Goal: Information Seeking & Learning: Check status

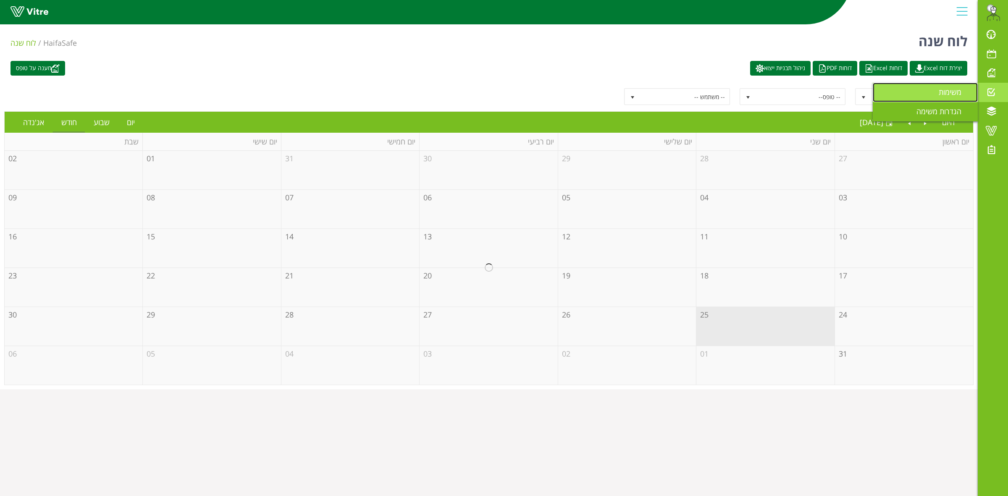
click at [942, 98] on link "משימות" at bounding box center [925, 92] width 105 height 19
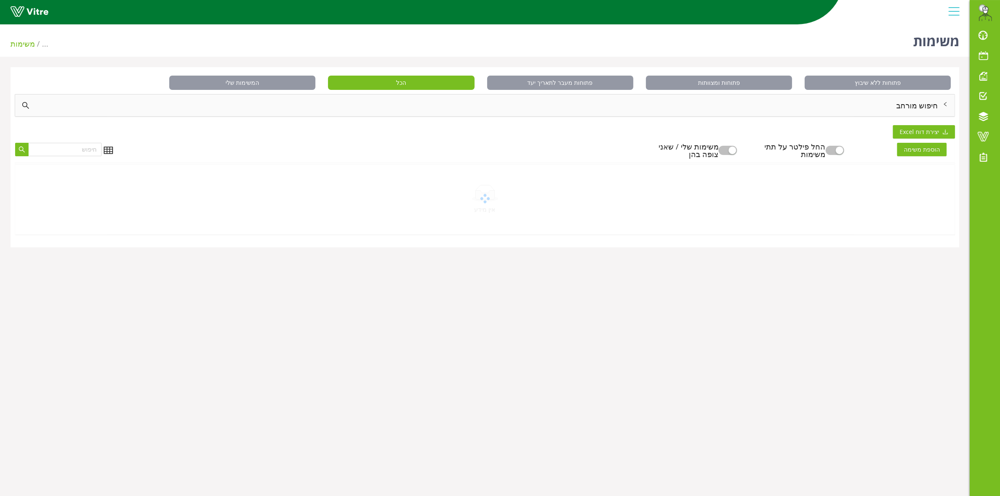
click at [938, 102] on div "חיפוש מורחב" at bounding box center [485, 106] width 940 height 22
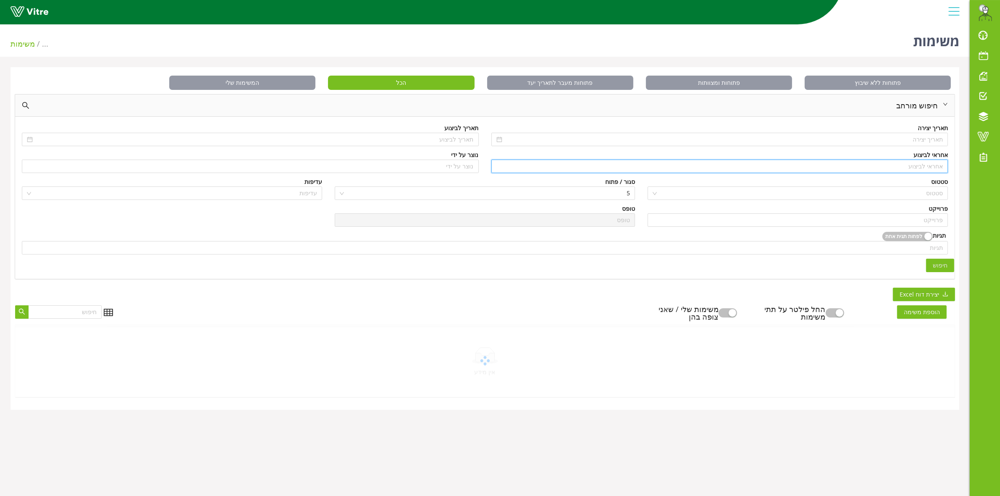
click at [930, 170] on input "search" at bounding box center [720, 166] width 447 height 13
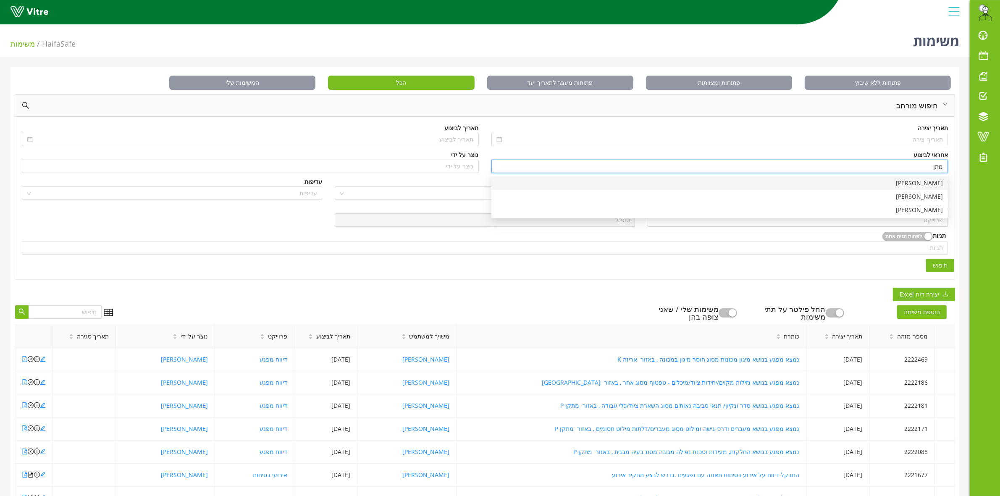
click at [928, 184] on div "[PERSON_NAME]" at bounding box center [720, 183] width 447 height 9
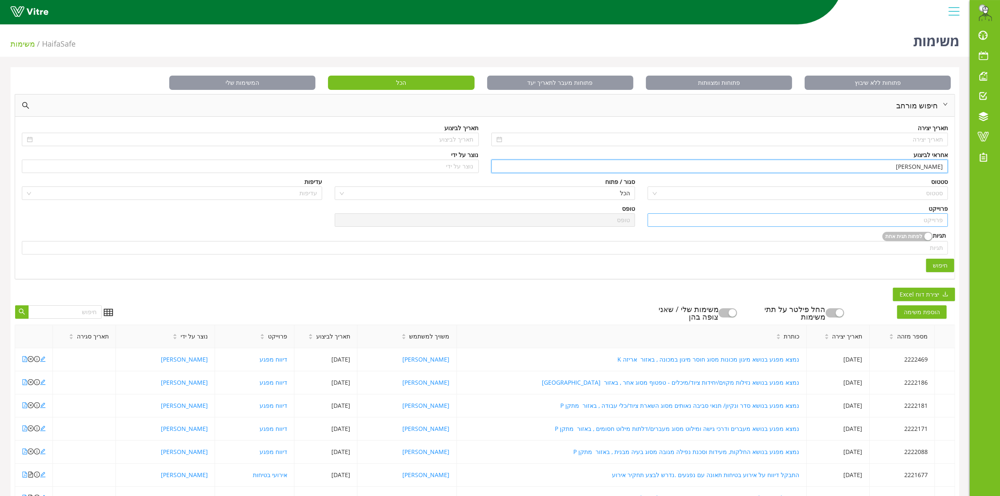
type input "[PERSON_NAME]"
click at [921, 221] on input "search" at bounding box center [798, 220] width 290 height 13
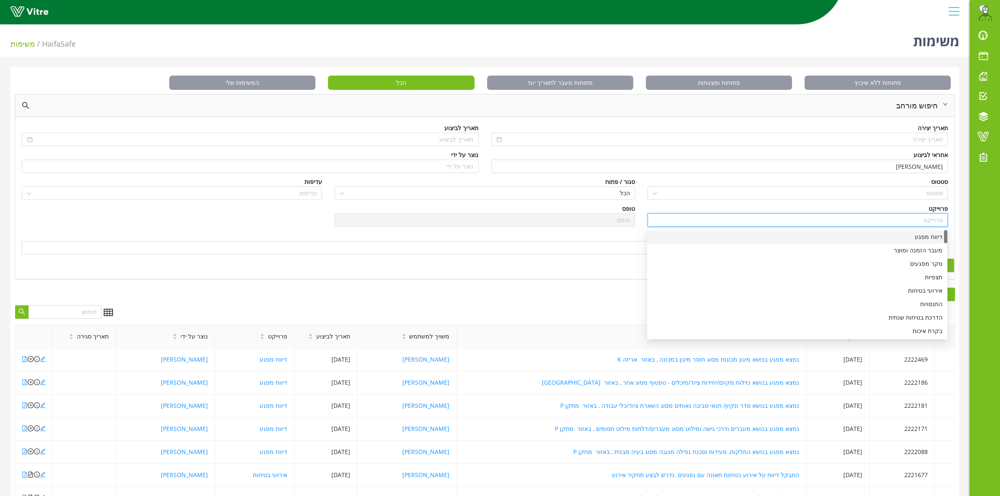
click at [921, 234] on div "דיווח מפגע" at bounding box center [797, 236] width 290 height 9
type input "דיווח מפגע"
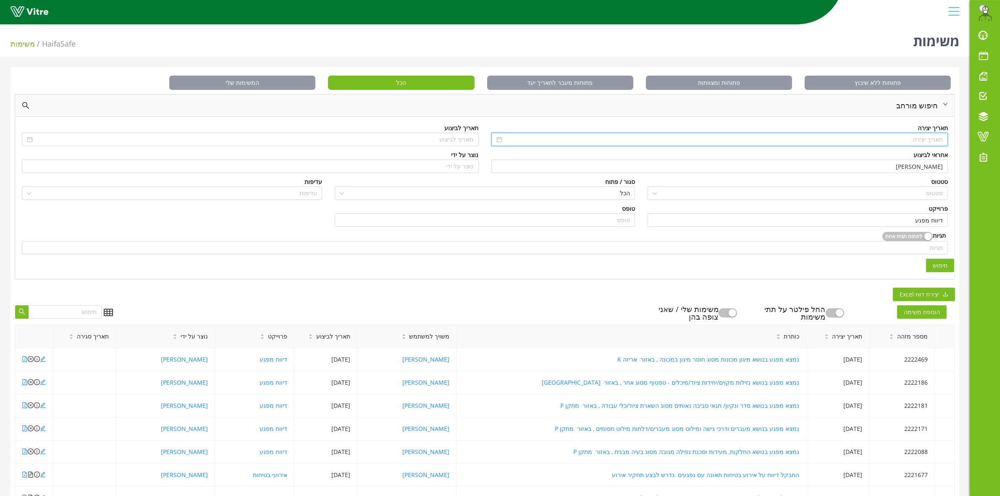
click at [916, 142] on input at bounding box center [723, 139] width 439 height 9
type input "01/08/2025"
click at [860, 187] on div "1" at bounding box center [860, 187] width 10 height 10
click at [943, 261] on span "חיפוש" at bounding box center [940, 265] width 15 height 9
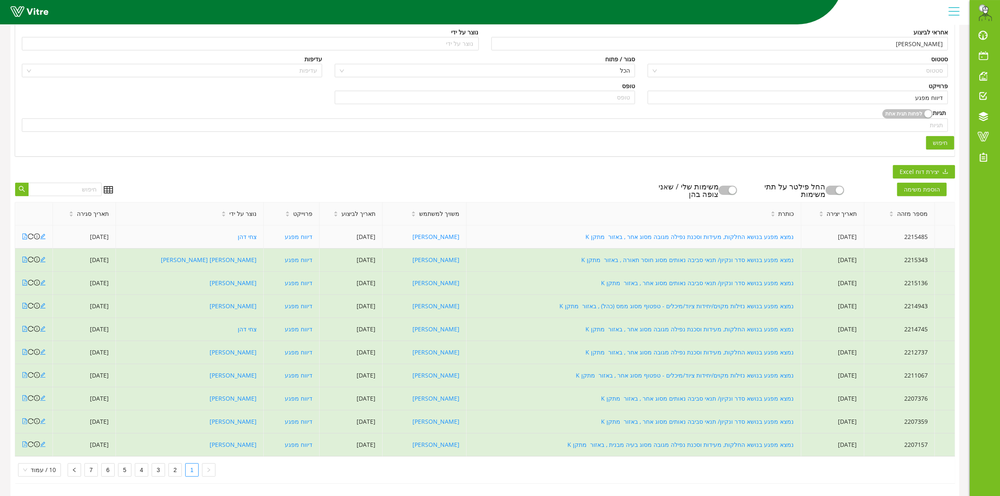
scroll to position [131, 0]
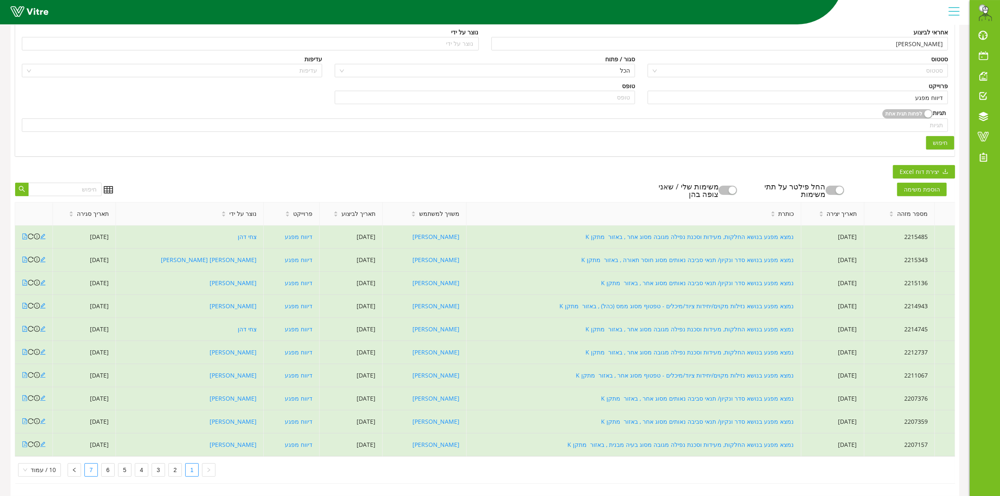
click at [85, 464] on link "7" at bounding box center [91, 470] width 13 height 13
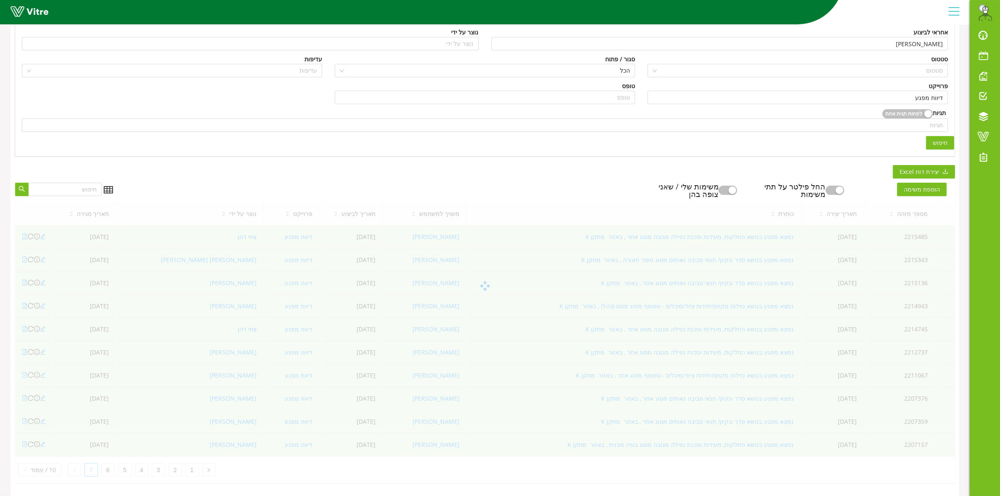
scroll to position [21, 0]
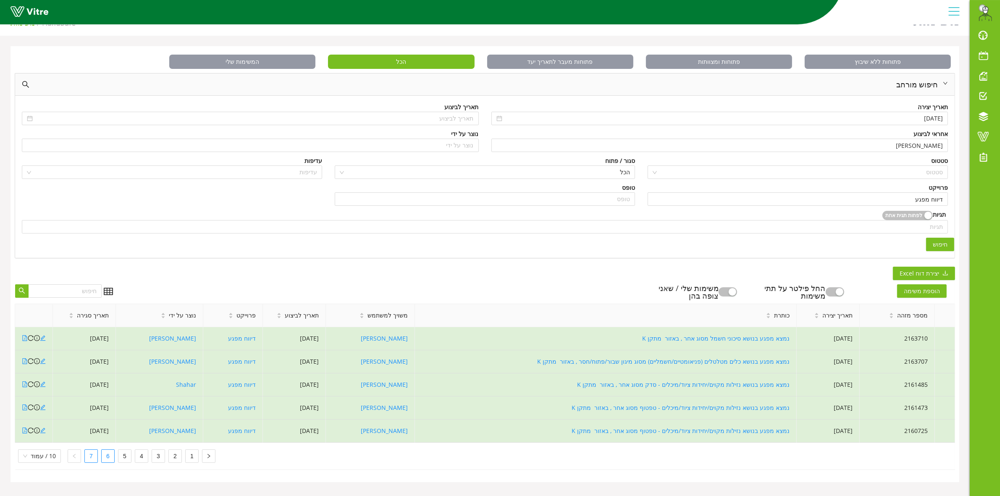
click at [103, 460] on link "6" at bounding box center [108, 456] width 13 height 13
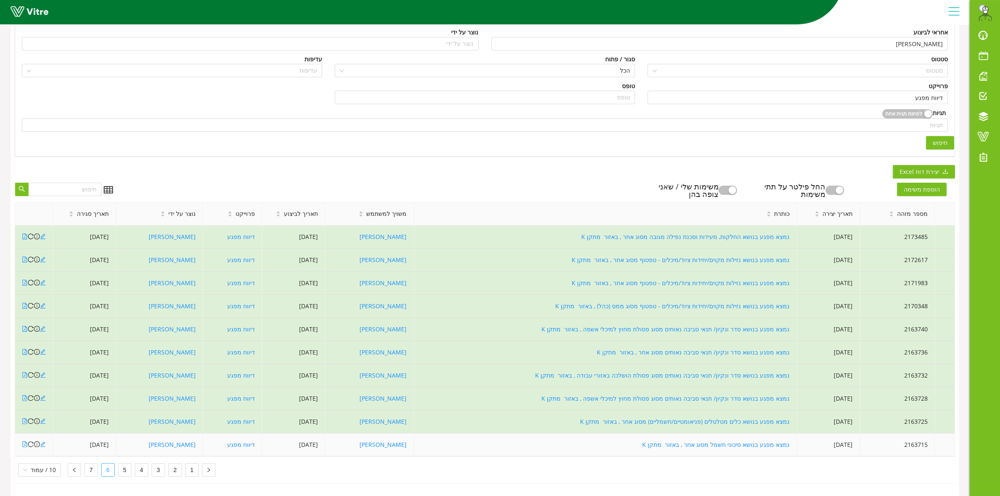
scroll to position [131, 0]
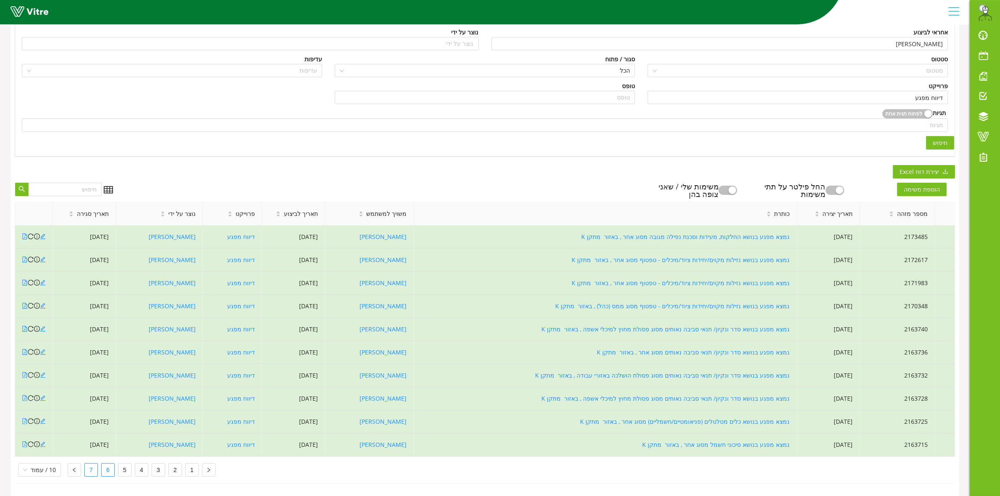
click at [89, 464] on link "7" at bounding box center [91, 470] width 13 height 13
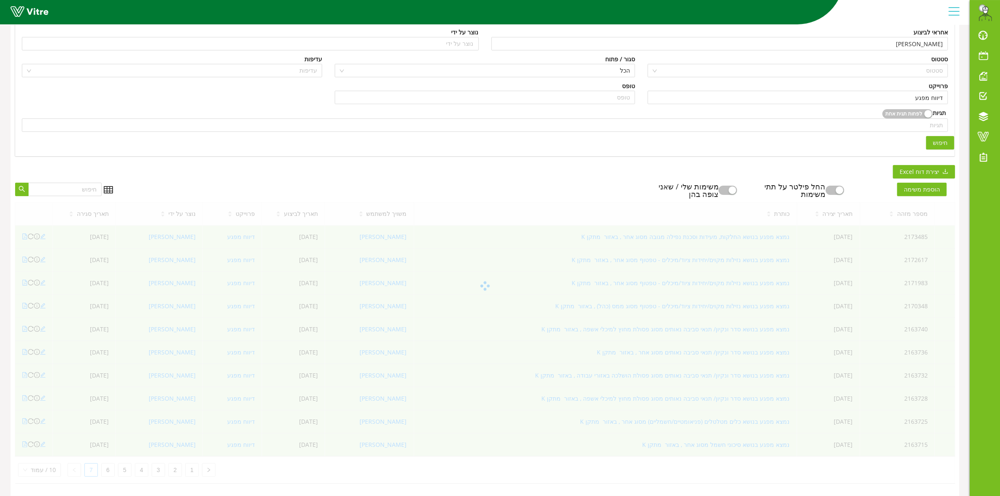
scroll to position [21, 0]
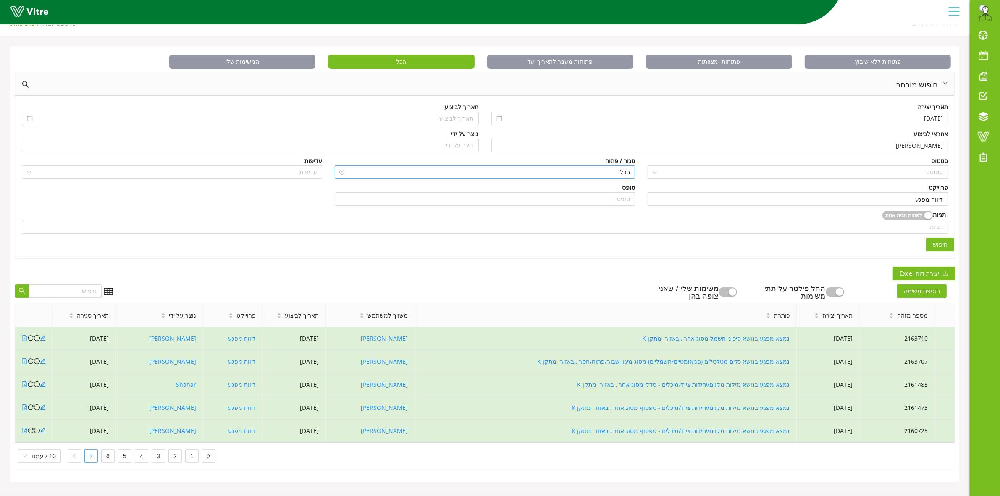
click at [583, 169] on span "הכל" at bounding box center [485, 172] width 290 height 13
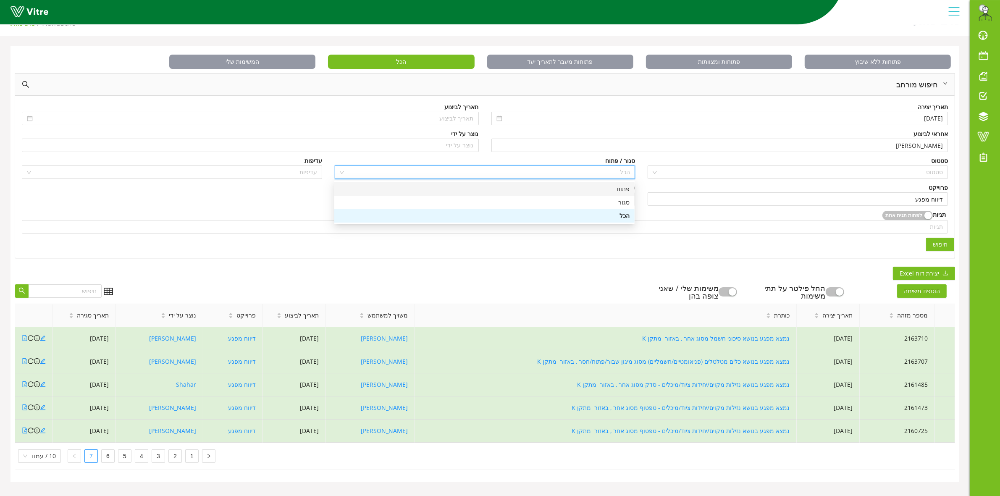
drag, startPoint x: 608, startPoint y: 190, endPoint x: 641, endPoint y: 194, distance: 32.9
click at [610, 190] on div "פתוח" at bounding box center [484, 188] width 290 height 9
click at [950, 249] on button "חיפוש" at bounding box center [940, 244] width 28 height 13
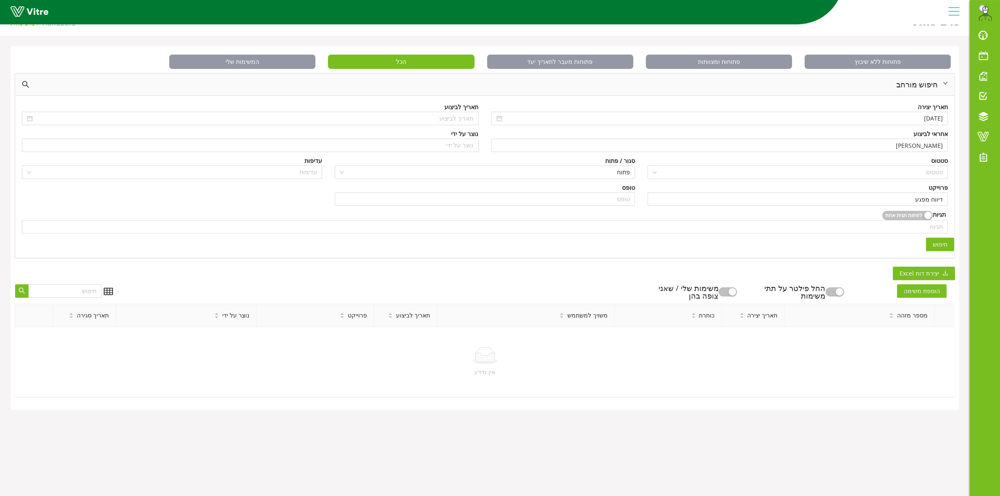
click at [944, 241] on span "חיפוש" at bounding box center [940, 244] width 15 height 9
click at [593, 172] on span "פתוח" at bounding box center [485, 172] width 290 height 13
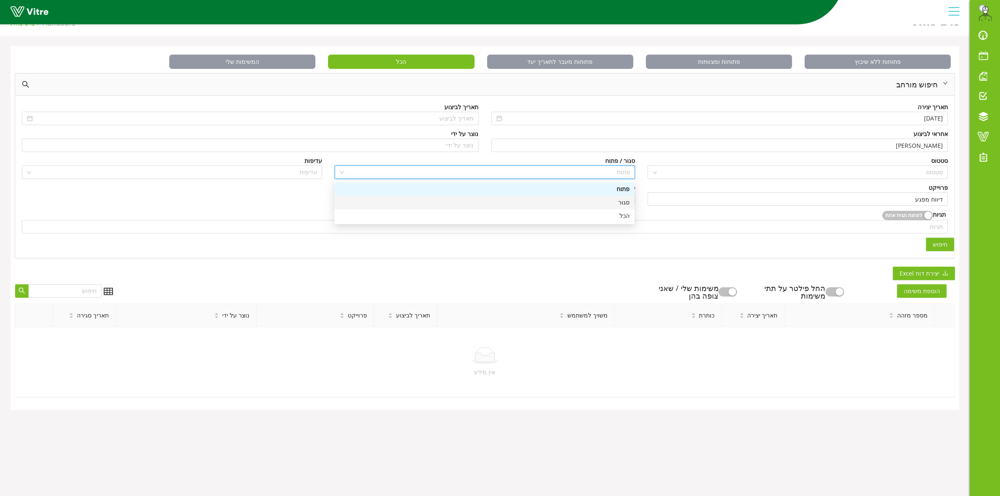
click at [608, 201] on div "סגור" at bounding box center [484, 202] width 290 height 9
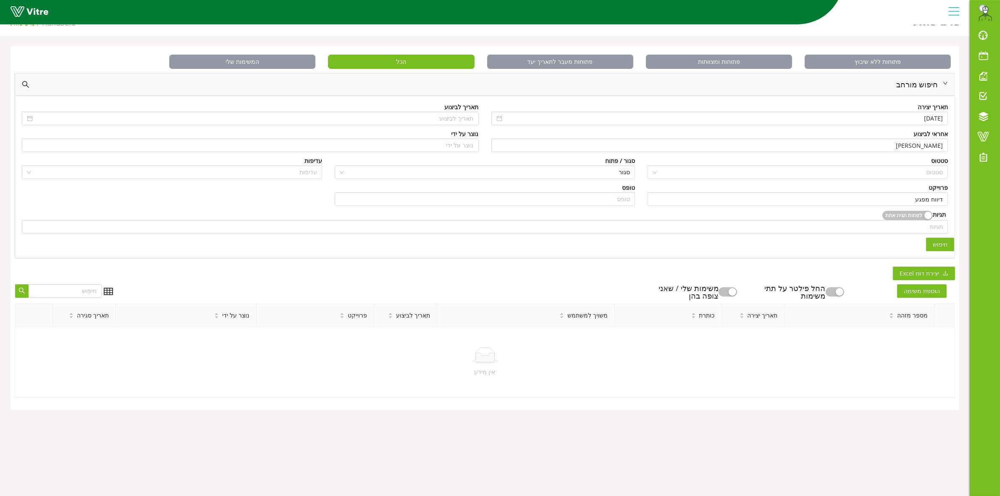
click at [936, 245] on span "חיפוש" at bounding box center [940, 244] width 15 height 9
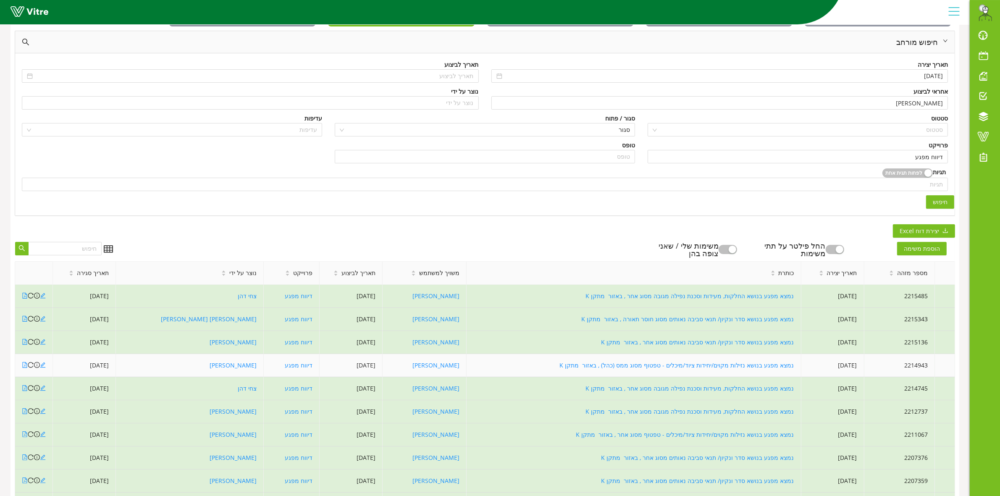
scroll to position [131, 0]
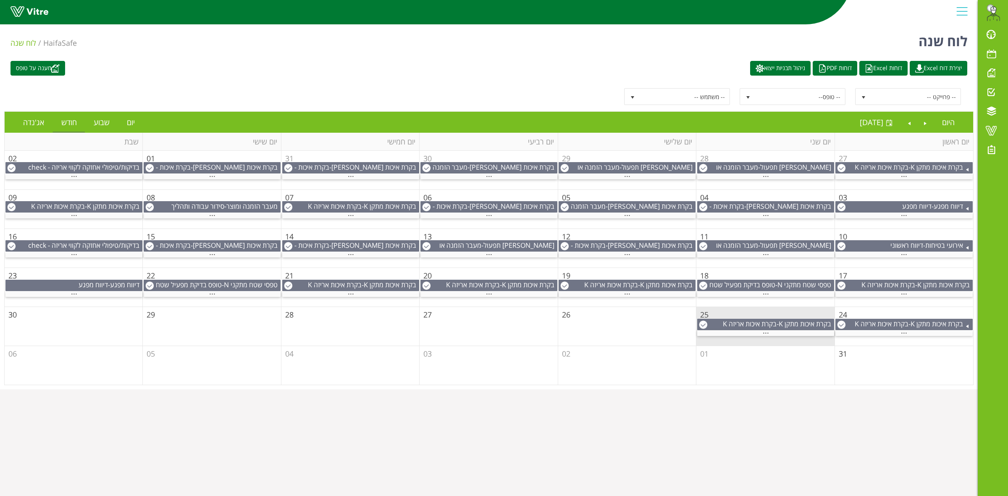
click at [555, 68] on div "מענה על טופס יצירת דוח Excel דוחות Excel דוחות PDF ניהול תבניות ייצוא" at bounding box center [489, 68] width 970 height 15
click at [986, 129] on span at bounding box center [991, 131] width 21 height 10
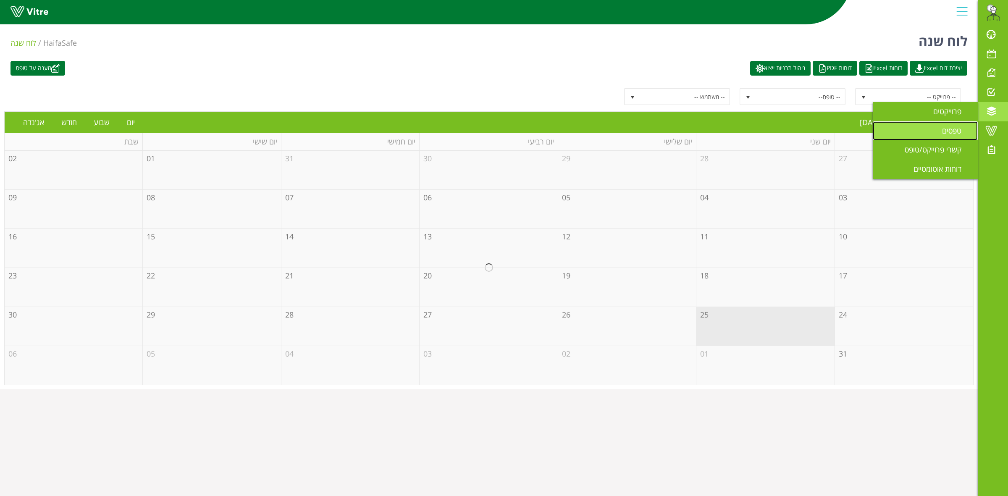
click at [939, 126] on link "טפסים" at bounding box center [925, 130] width 105 height 19
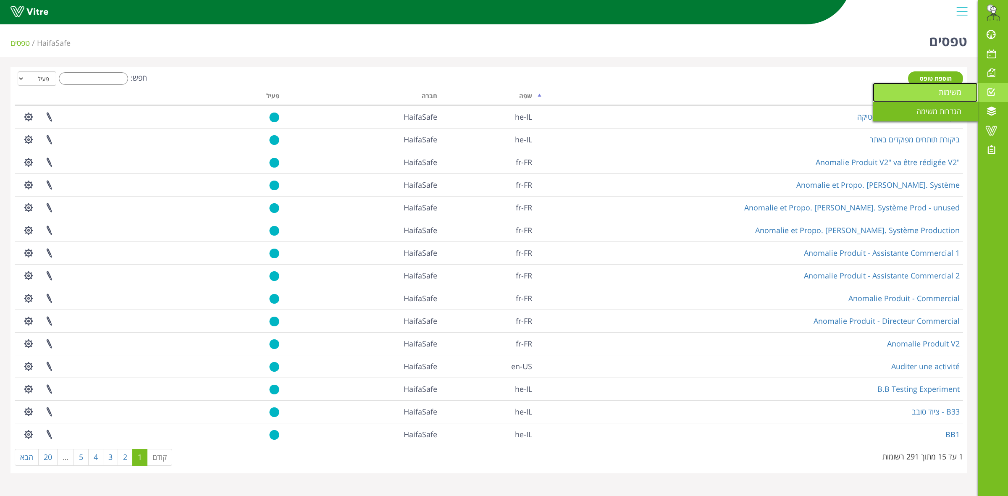
click at [956, 93] on span "משימות" at bounding box center [955, 92] width 33 height 10
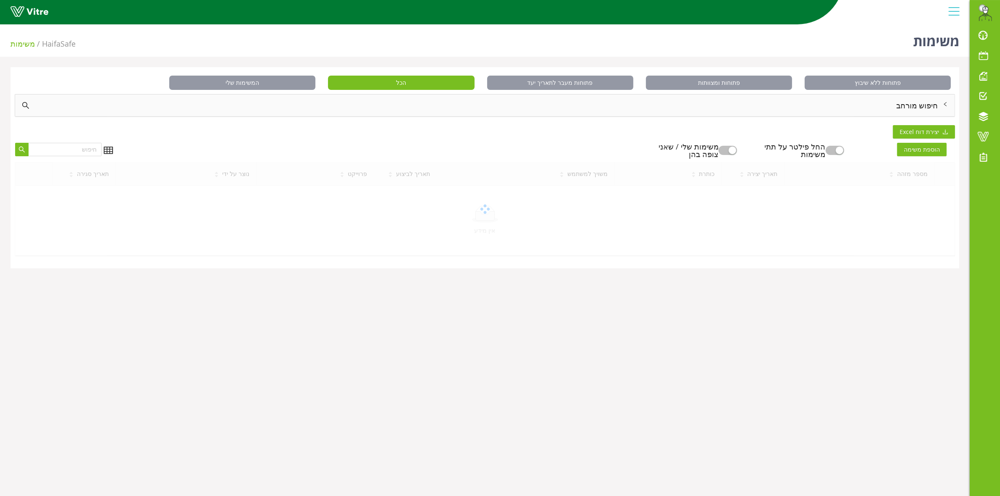
click at [948, 106] on icon "right" at bounding box center [945, 104] width 5 height 5
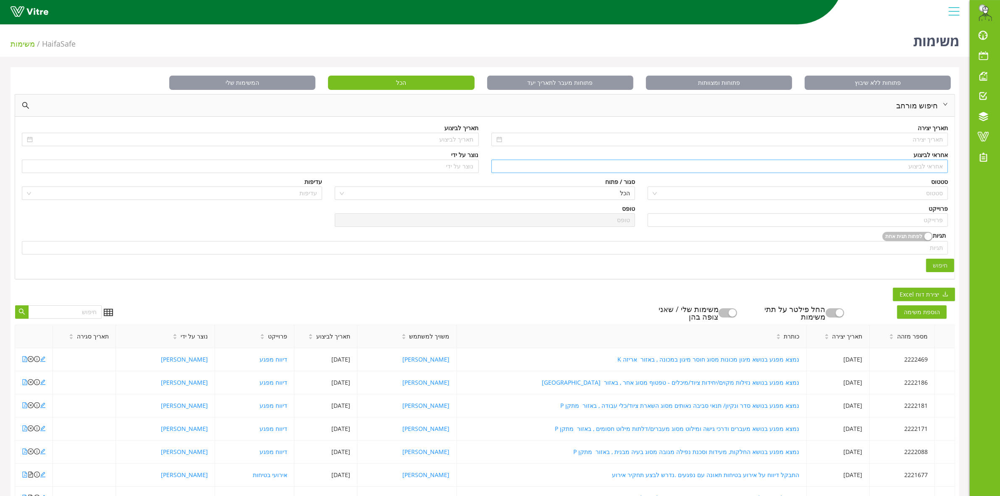
click at [933, 168] on input "search" at bounding box center [720, 166] width 447 height 13
click at [927, 181] on div "אלכסיי איוונוב" at bounding box center [720, 183] width 447 height 9
type input "אלכסיי איוונוב"
click at [941, 265] on span "חיפוש" at bounding box center [940, 265] width 15 height 9
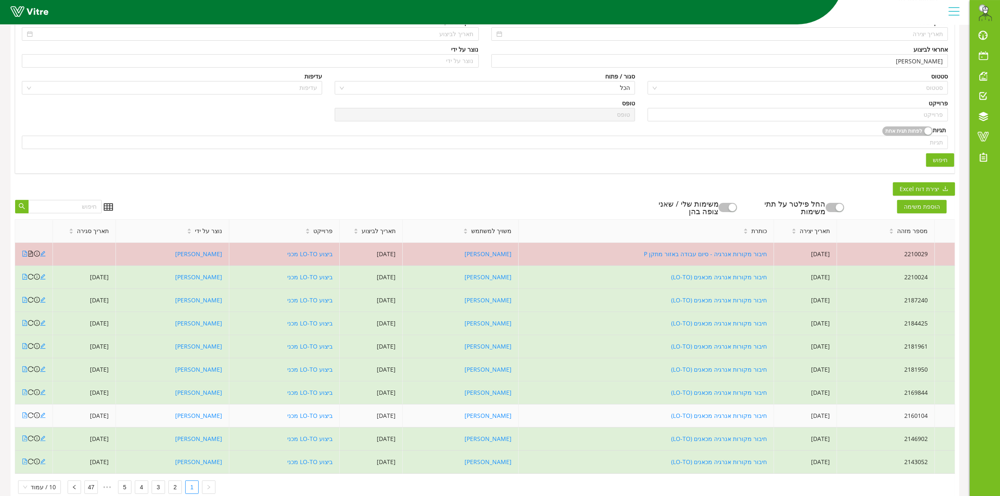
scroll to position [131, 0]
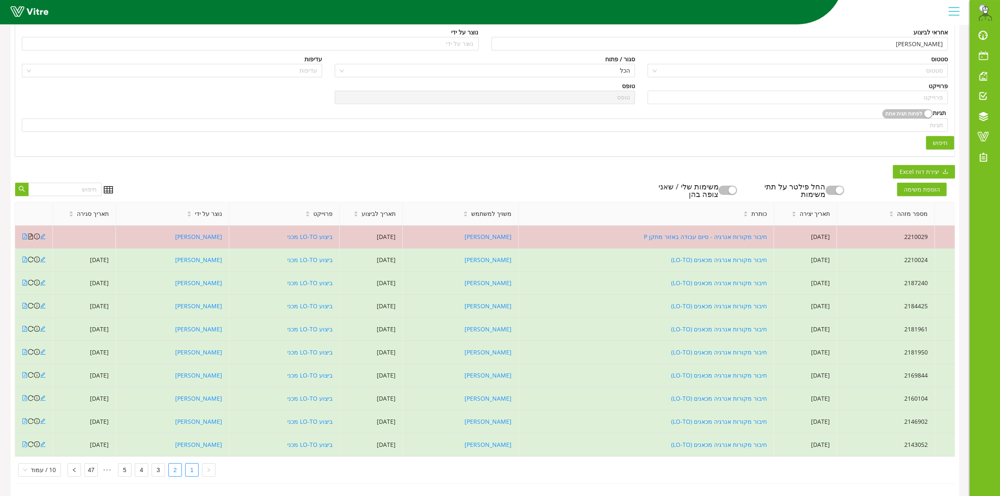
click at [178, 464] on link "2" at bounding box center [175, 470] width 13 height 13
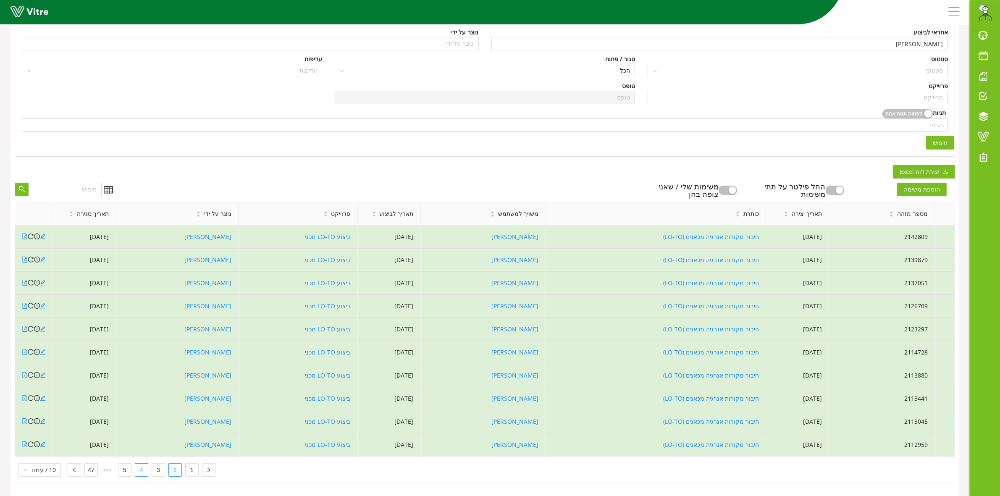
click at [142, 464] on link "4" at bounding box center [141, 470] width 13 height 13
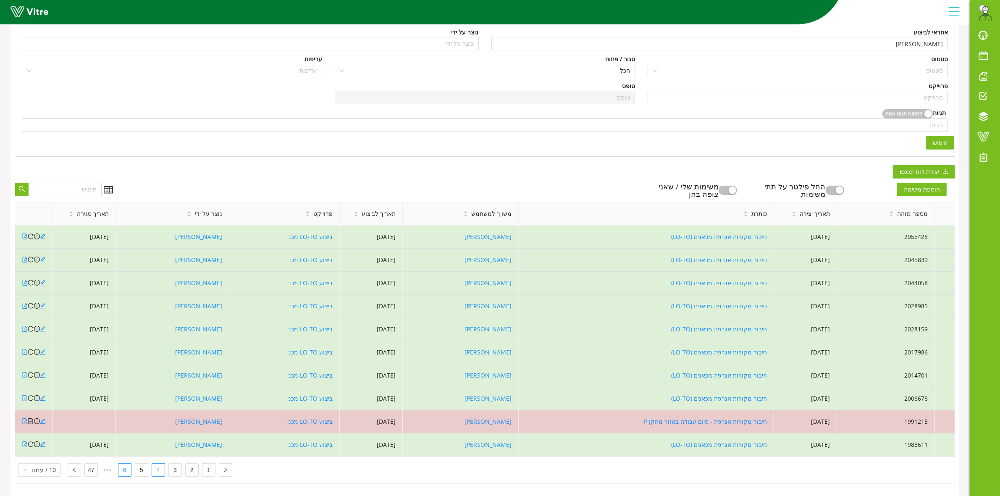
click at [121, 468] on link "6" at bounding box center [124, 470] width 13 height 13
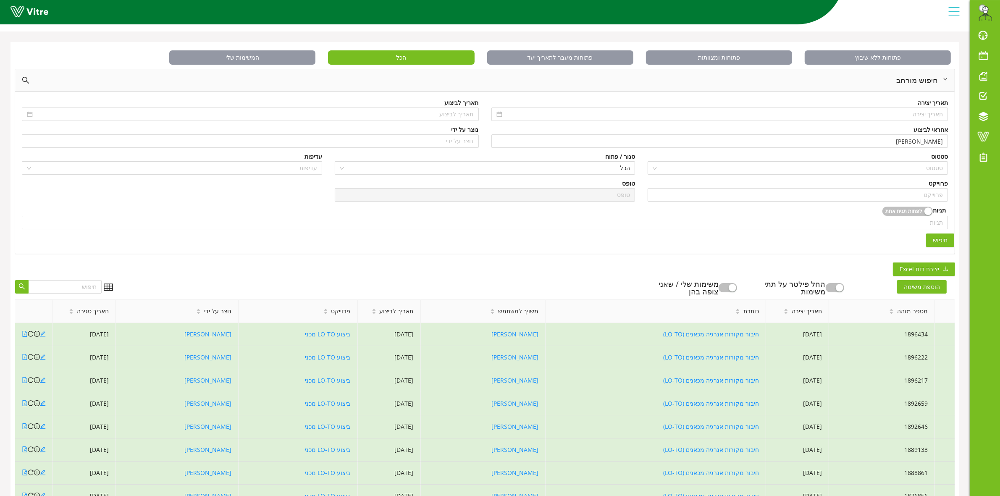
scroll to position [0, 0]
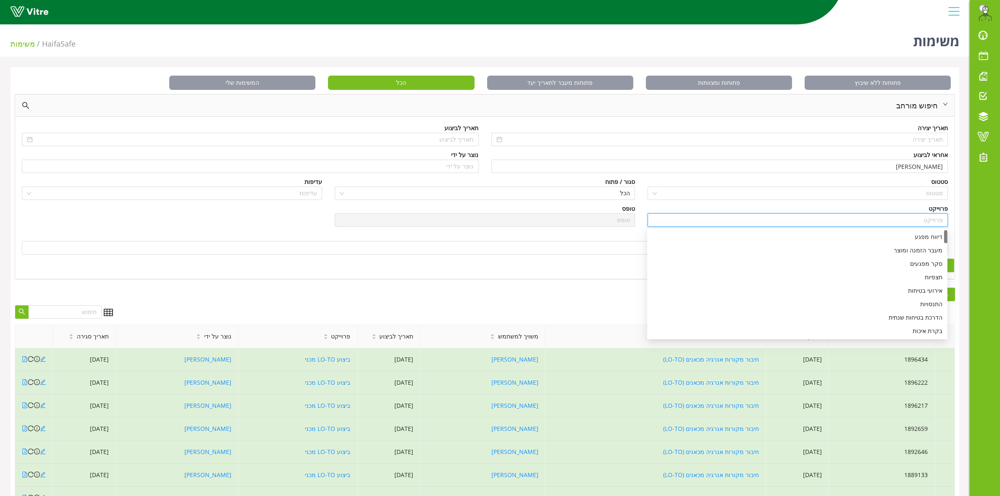
click at [931, 219] on input "search" at bounding box center [798, 220] width 290 height 13
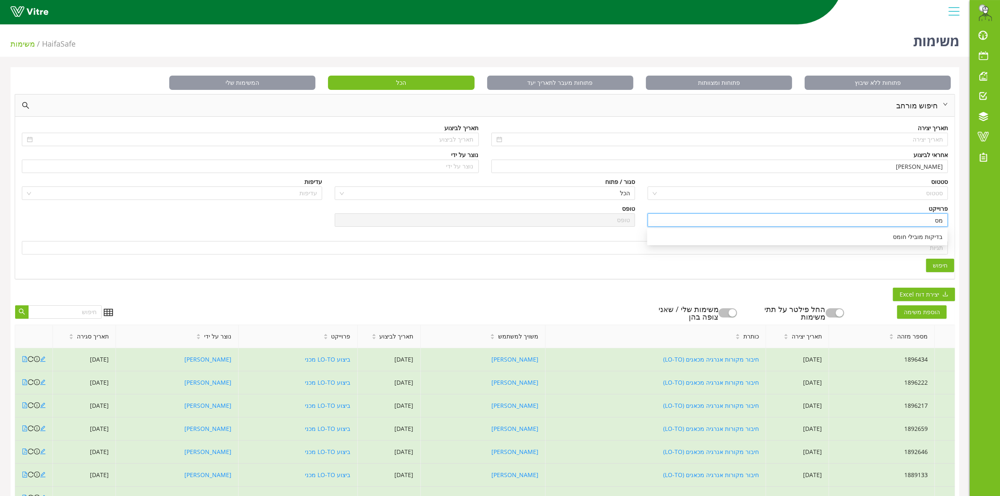
type input "מ"
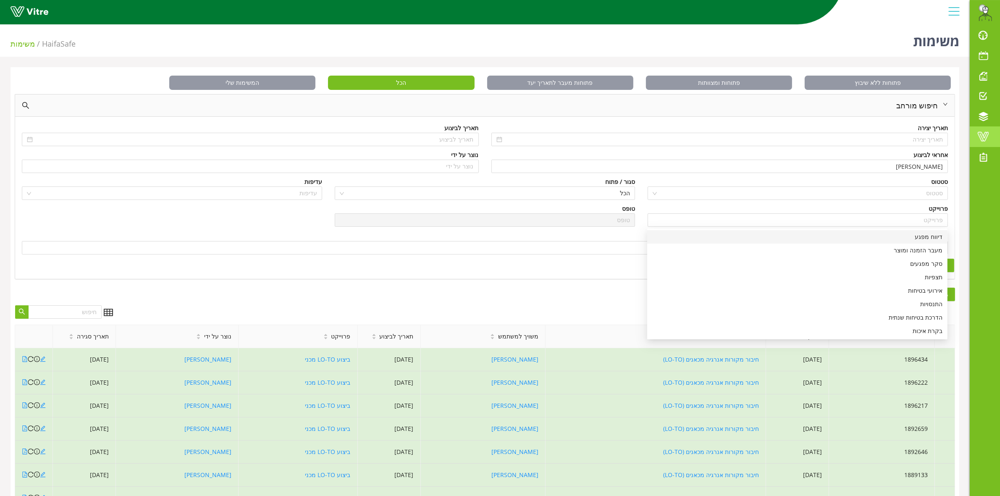
click at [986, 135] on span at bounding box center [983, 136] width 21 height 10
